Goal: Book appointment/travel/reservation

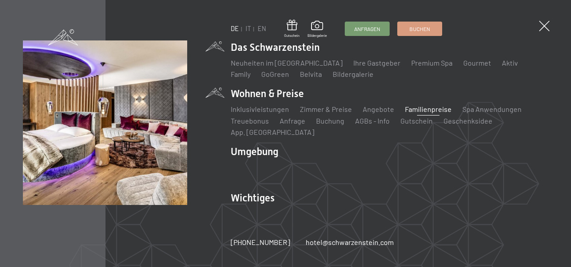
click at [412, 113] on link "Familienpreise" at bounding box center [428, 109] width 47 height 9
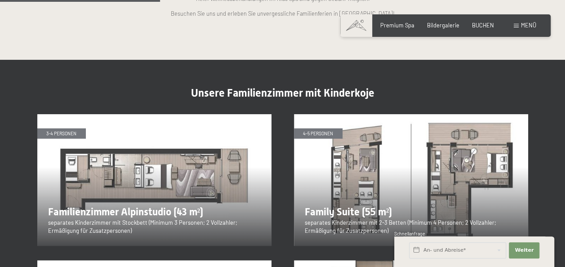
scroll to position [869, 0]
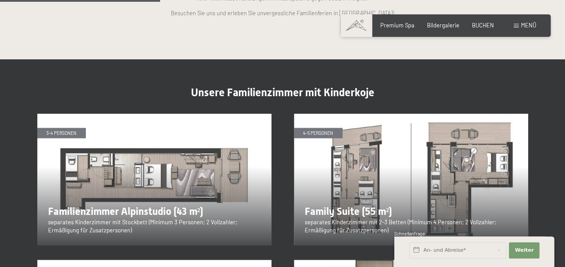
click at [285, 171] on div "3-4 Personen Familienzimmer Alpinstudio (43 m²) separates Kinderzimmer mit Stoc…" at bounding box center [282, 253] width 491 height 278
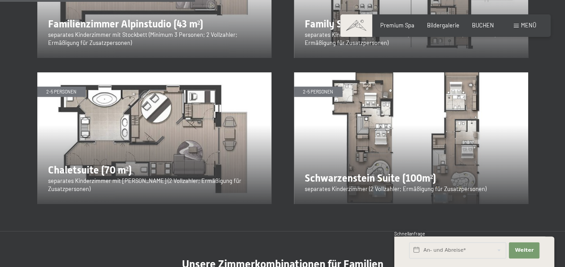
scroll to position [1058, 0]
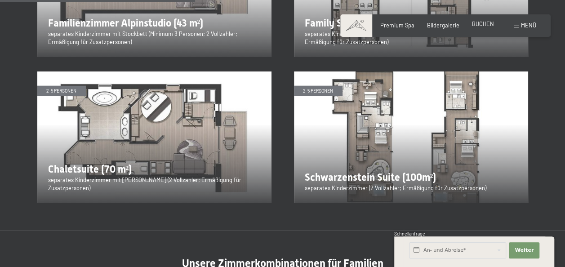
click at [484, 24] on span "BUCHEN" at bounding box center [483, 23] width 22 height 7
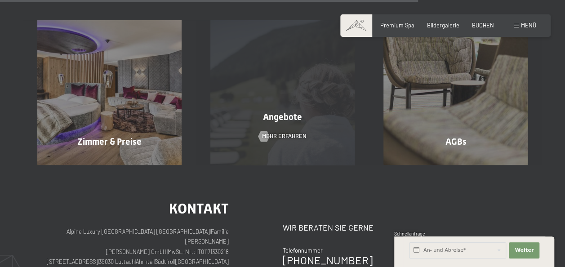
scroll to position [675, 0]
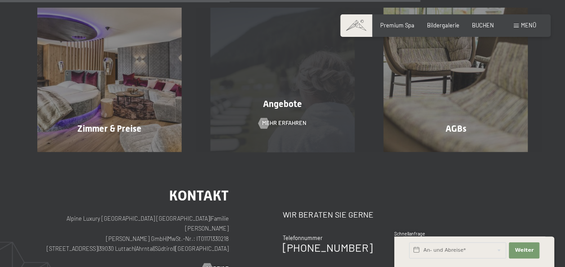
click at [296, 107] on span "Angebote" at bounding box center [282, 103] width 39 height 11
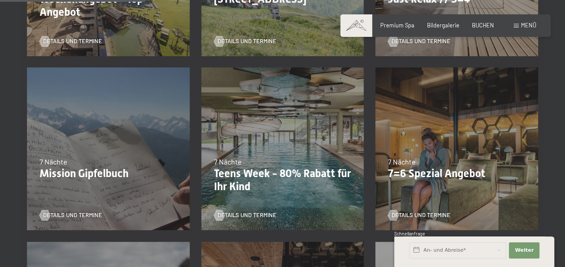
scroll to position [346, 0]
click at [248, 211] on span "Details und Termine" at bounding box center [255, 215] width 59 height 8
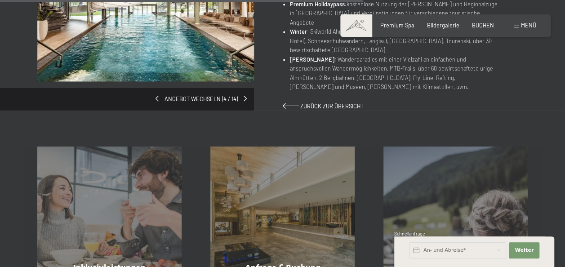
scroll to position [655, 0]
click at [412, 248] on input "text" at bounding box center [457, 250] width 97 height 16
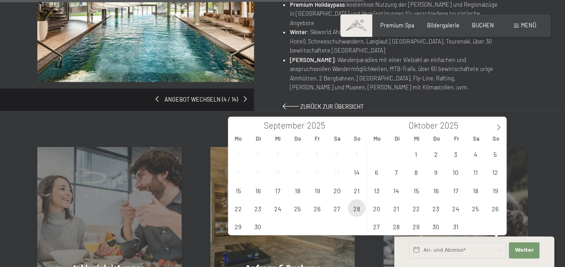
click at [359, 208] on span "28" at bounding box center [357, 208] width 18 height 18
type input "So. 28.09.2025"
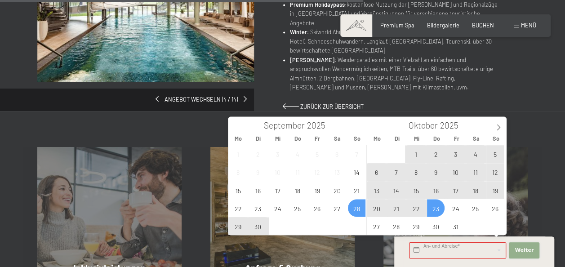
click at [532, 250] on button "Weiter Adressfelder ausblenden" at bounding box center [524, 250] width 31 height 16
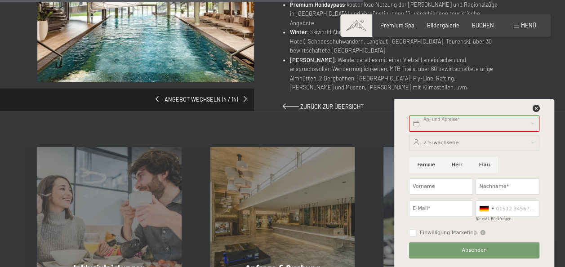
click at [427, 164] on input "Familie" at bounding box center [426, 165] width 34 height 16
radio input "true"
click at [447, 143] on div at bounding box center [474, 143] width 130 height 16
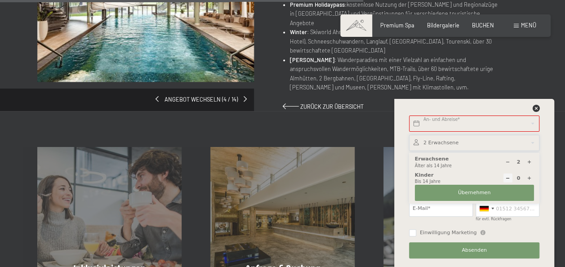
click at [530, 177] on icon at bounding box center [529, 178] width 5 height 5
type input "1"
select select
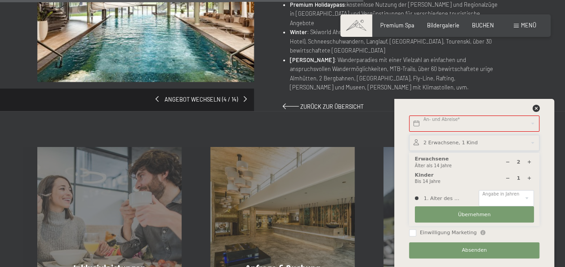
click at [530, 177] on icon at bounding box center [529, 178] width 5 height 5
type input "2"
select select
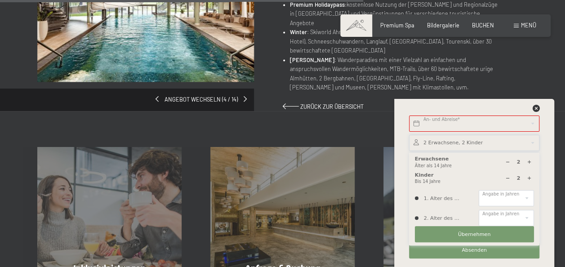
click at [530, 177] on icon at bounding box center [529, 178] width 5 height 5
type input "3"
select select
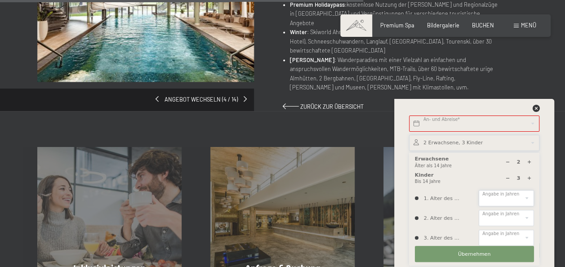
click at [525, 195] on select "0 1 2 3 4 5 6 7 8 9 10 11 12 13 14" at bounding box center [505, 198] width 55 height 16
select select "0"
click at [478, 190] on select "0 1 2 3 4 5 6 7 8 9 10 11 12 13 14" at bounding box center [505, 198] width 55 height 16
click at [528, 216] on select "0 1 2 3 4 5 6 7 8 9 10 11 12 13 14" at bounding box center [505, 218] width 55 height 16
select select "2"
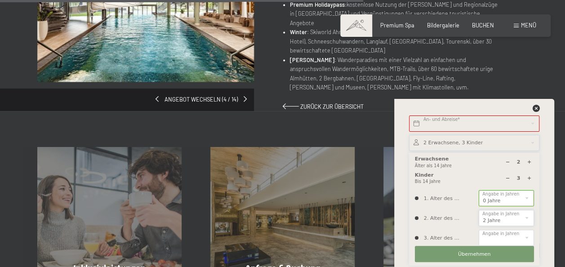
click at [478, 210] on select "0 1 2 3 4 5 6 7 8 9 10 11 12 13 14" at bounding box center [505, 218] width 55 height 16
click at [527, 237] on select "0 1 2 3 4 5 6 7 8 9 10 11 12 13 14" at bounding box center [505, 238] width 55 height 16
select select "4"
click at [478, 230] on select "0 1 2 3 4 5 6 7 8 9 10 11 12 13 14" at bounding box center [505, 238] width 55 height 16
click at [484, 125] on input "text" at bounding box center [474, 123] width 130 height 16
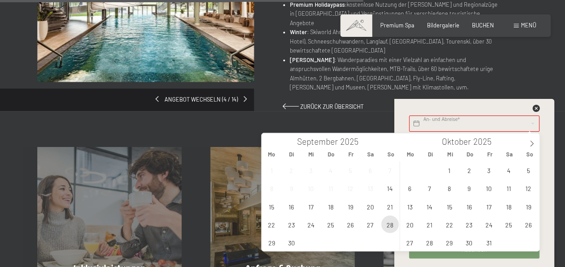
click at [385, 226] on span "28" at bounding box center [390, 224] width 18 height 18
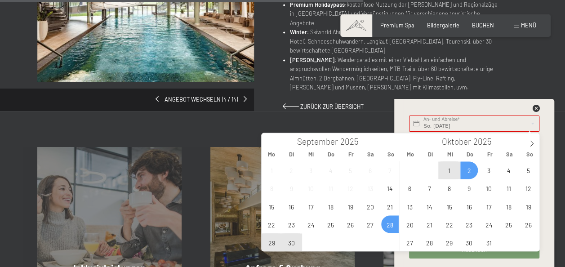
click at [465, 170] on span "2" at bounding box center [469, 170] width 18 height 18
type input "So. 28.09.2025 - Do. 02.10.2025"
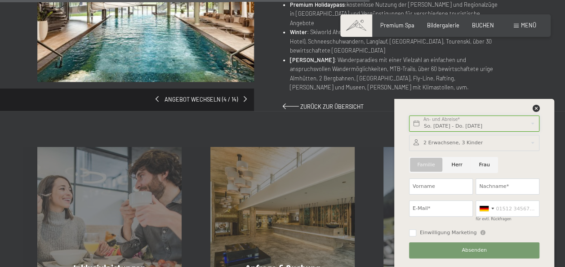
scroll to position [705, 0]
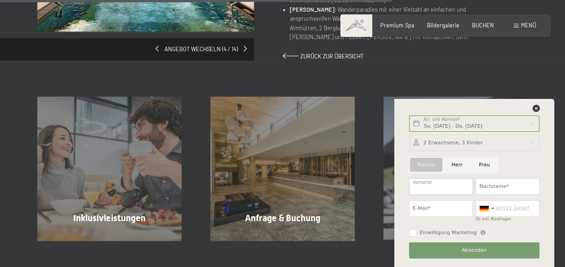
click at [444, 188] on input "Vorname" at bounding box center [441, 186] width 64 height 16
type input "s"
type input "Sarah"
type input "Gasser"
click at [434, 210] on input "E-Mail*" at bounding box center [441, 208] width 64 height 16
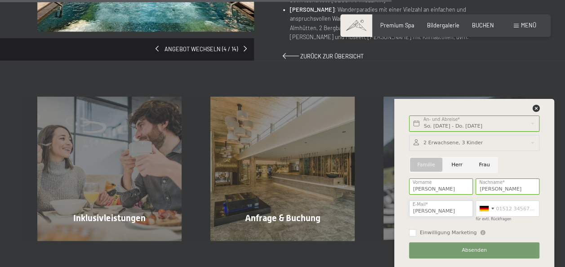
click at [434, 210] on input "gass" at bounding box center [441, 208] width 64 height 16
type input "gasser_sarah@outlook.com"
click at [453, 249] on button "Absenden" at bounding box center [474, 250] width 130 height 16
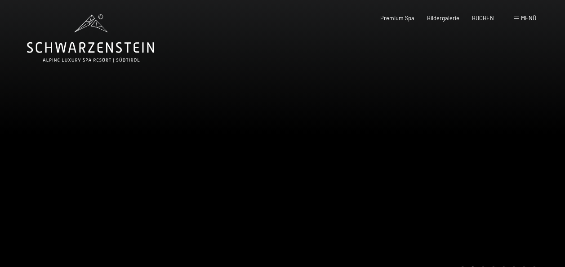
click at [519, 18] on div "Menü" at bounding box center [525, 18] width 22 height 8
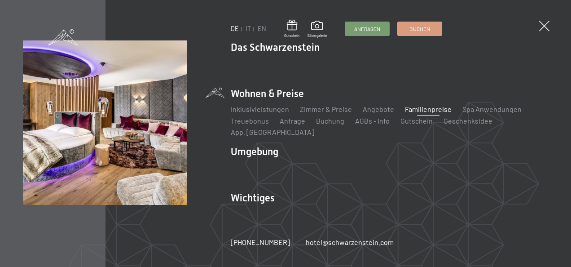
click at [423, 113] on link "Familienpreise" at bounding box center [428, 109] width 47 height 9
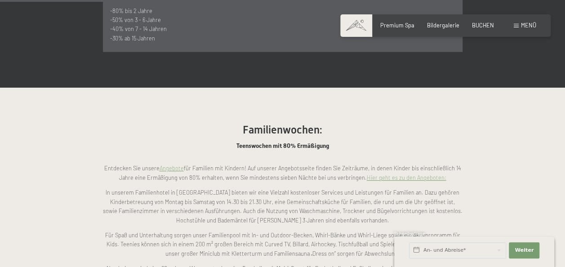
scroll to position [592, 0]
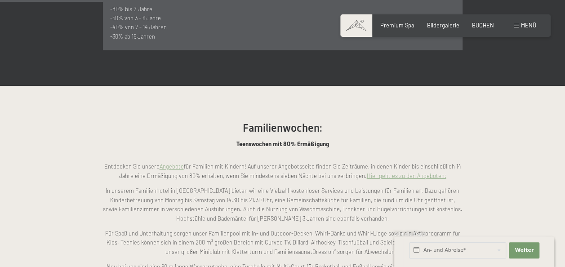
click at [397, 172] on link "Hier geht es zu den Angeboten:" at bounding box center [407, 175] width 80 height 7
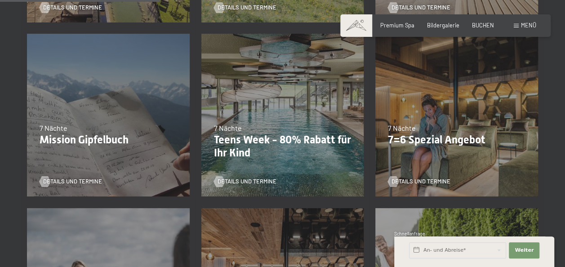
scroll to position [379, 0]
click at [236, 178] on span "Details und Termine" at bounding box center [255, 182] width 59 height 8
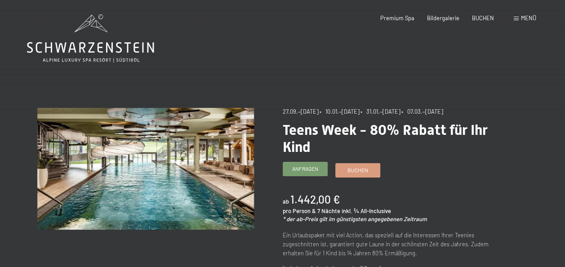
click at [305, 172] on span "Anfragen" at bounding box center [305, 169] width 26 height 8
